Goal: Find specific page/section

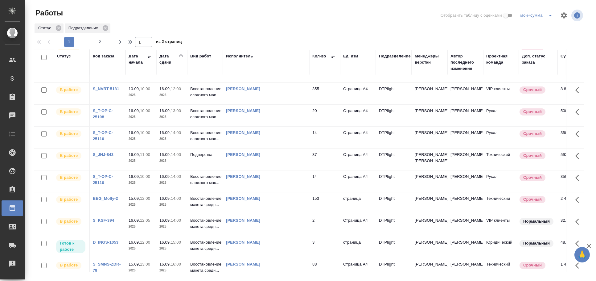
scroll to position [36, 0]
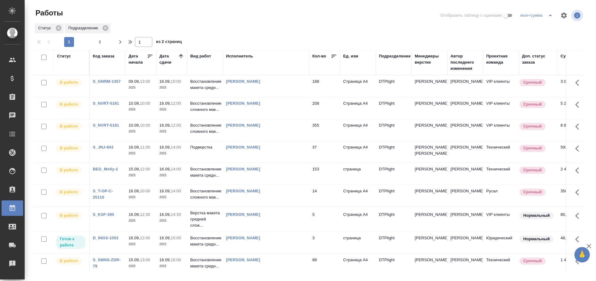
scroll to position [68, 0]
drag, startPoint x: 219, startPoint y: 30, endPoint x: 216, endPoint y: 28, distance: 3.8
click at [219, 30] on div "Статус Подразделение" at bounding box center [309, 28] width 550 height 11
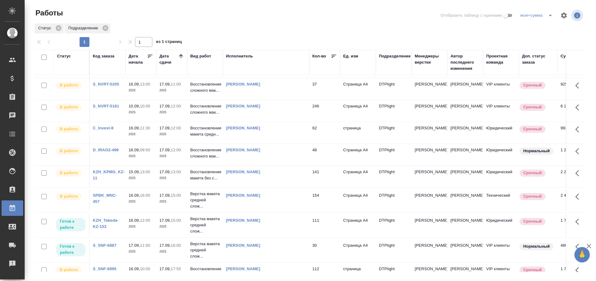
scroll to position [377, 0]
